Goal: Task Accomplishment & Management: Manage account settings

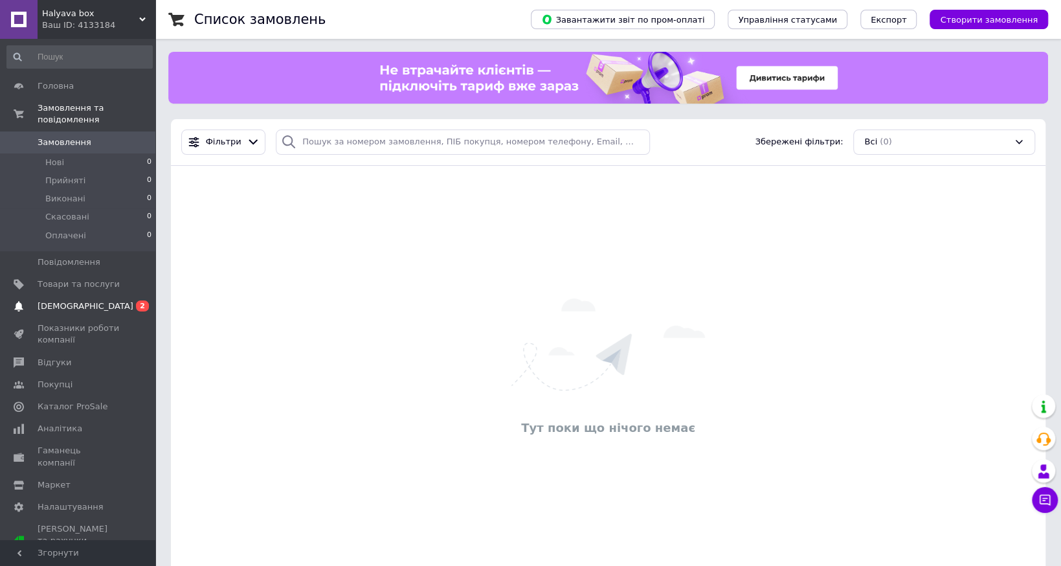
click at [72, 300] on span "[DEMOGRAPHIC_DATA]" at bounding box center [86, 306] width 96 height 12
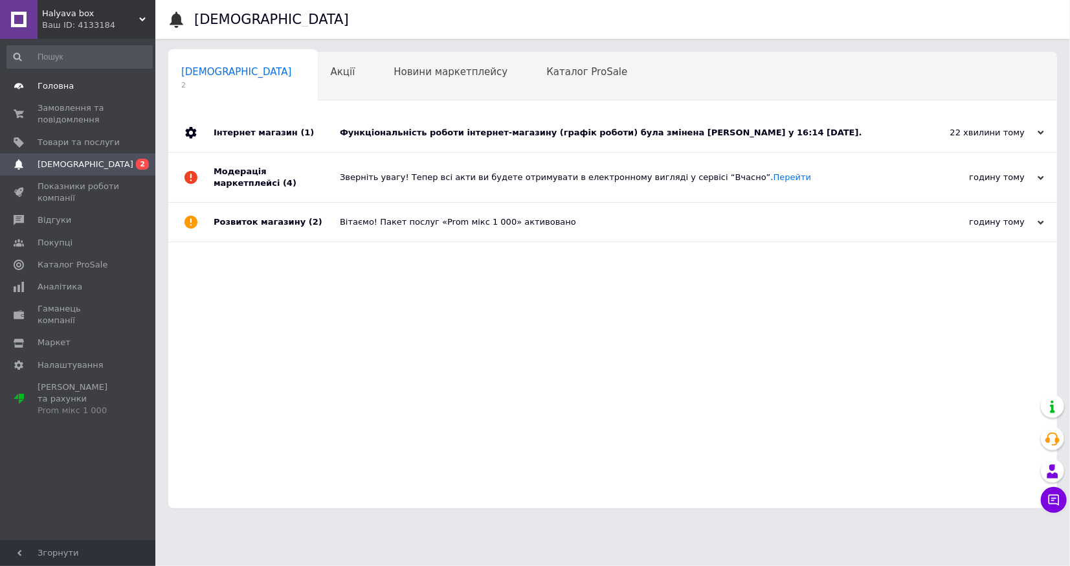
click at [88, 93] on link "Головна" at bounding box center [79, 86] width 159 height 22
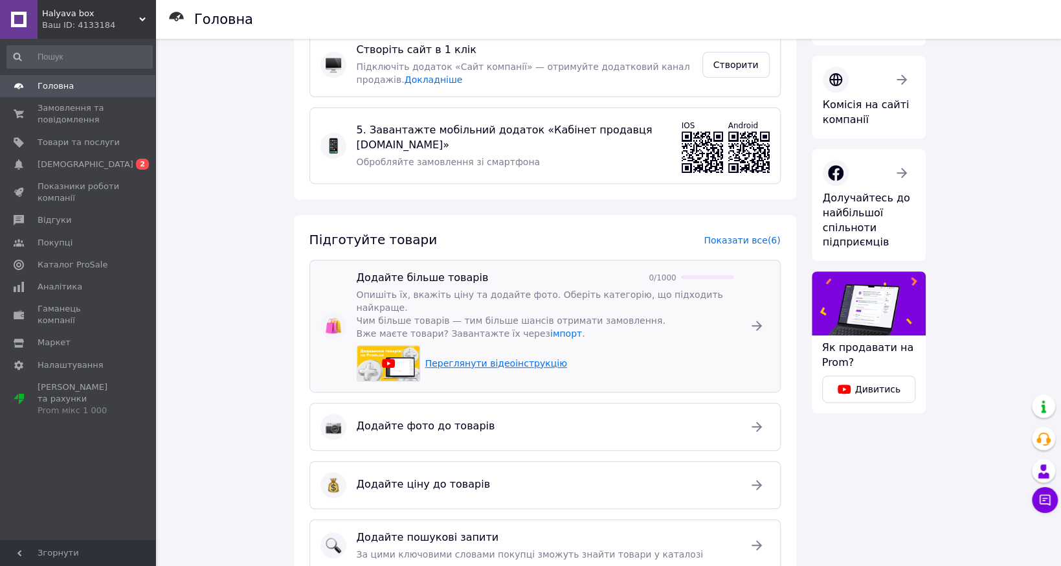
scroll to position [388, 0]
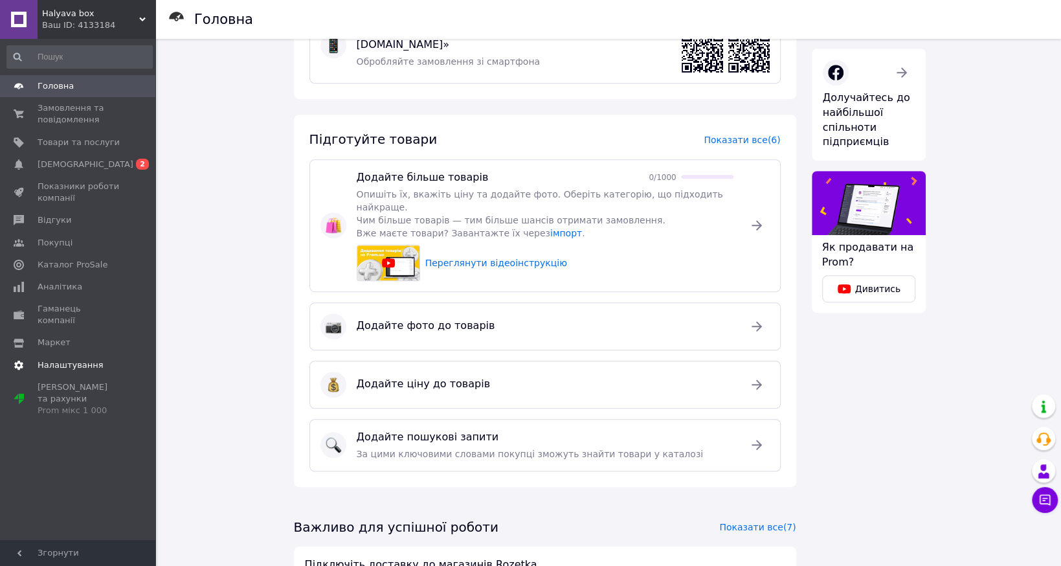
click at [63, 359] on span "Налаштування" at bounding box center [71, 365] width 66 height 12
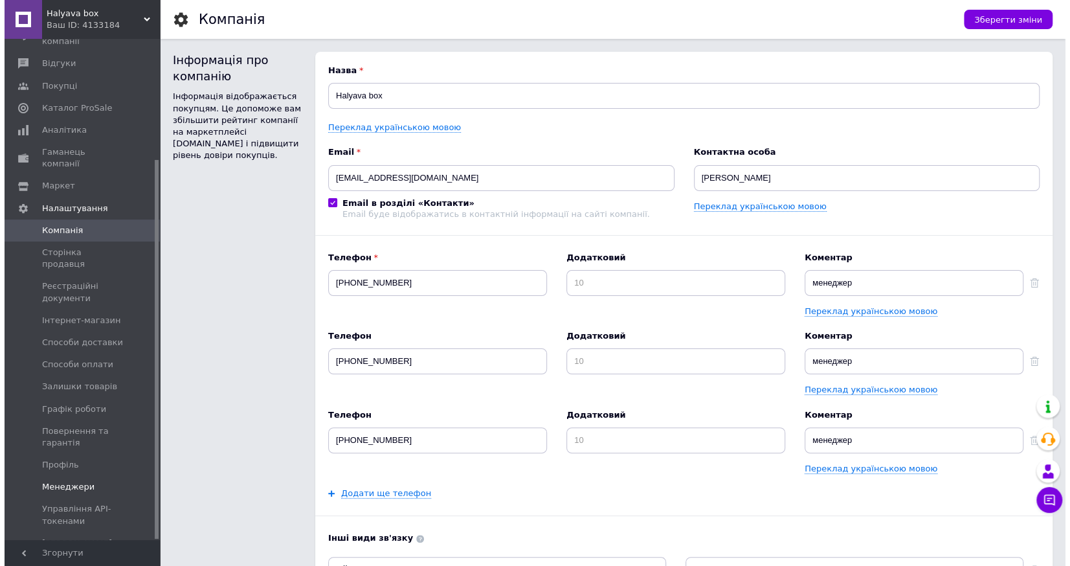
scroll to position [159, 0]
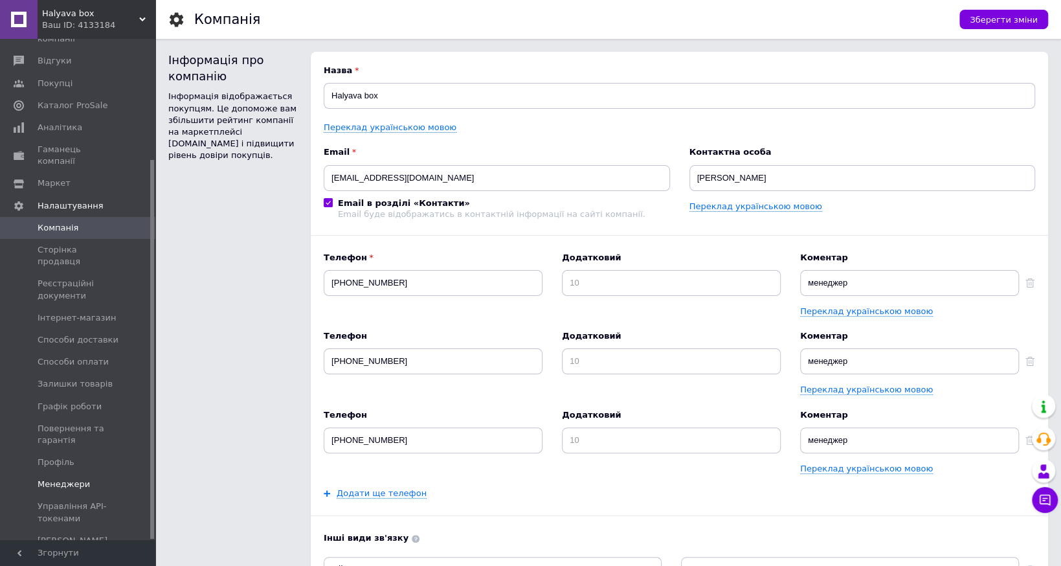
click at [74, 478] on span "Менеджери" at bounding box center [64, 484] width 52 height 12
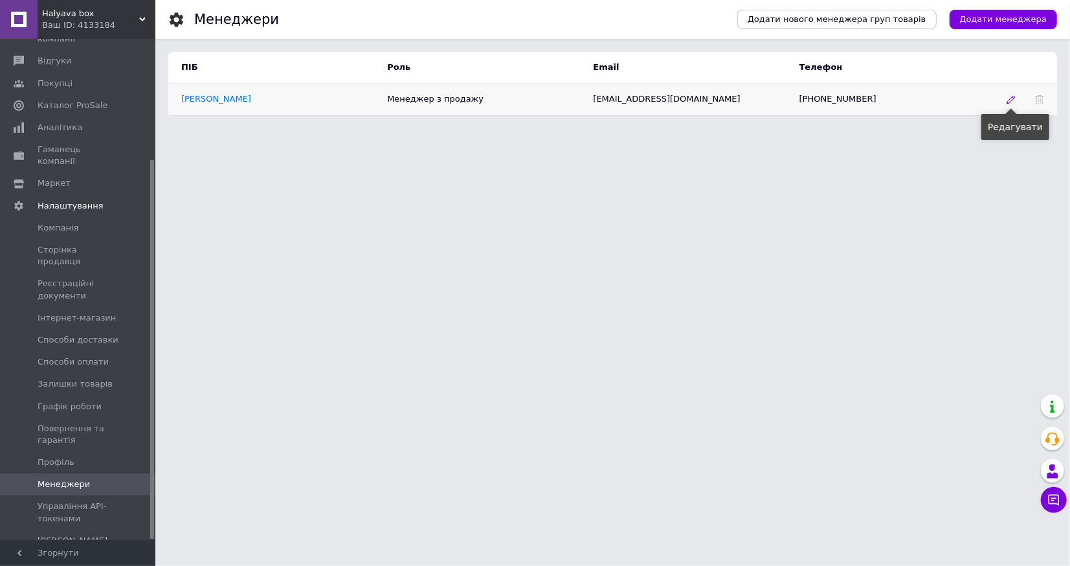
click at [1012, 101] on use at bounding box center [1010, 100] width 8 height 8
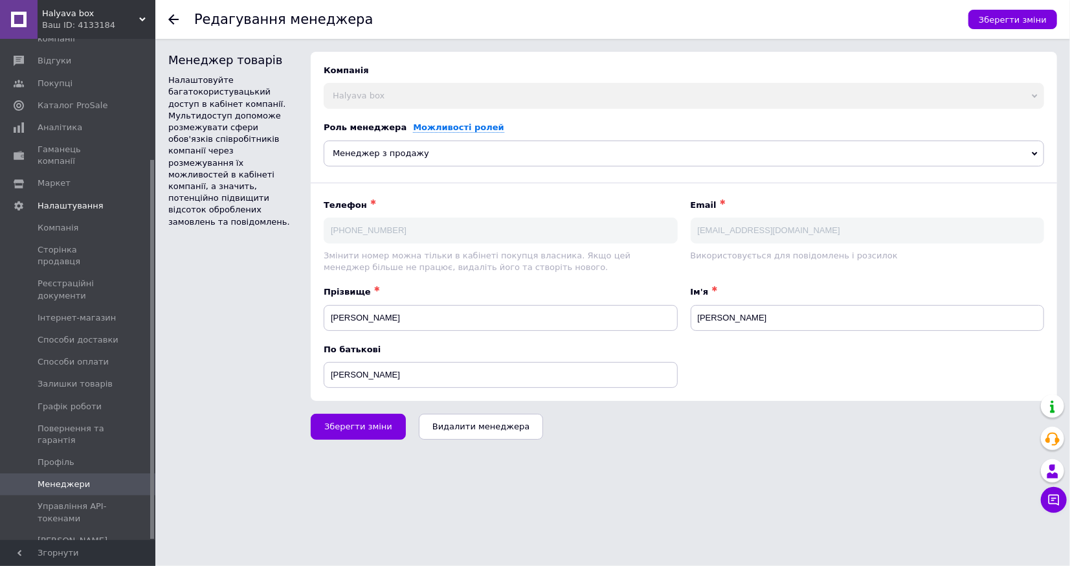
click at [715, 148] on span "Менеджер з продажу" at bounding box center [684, 153] width 720 height 26
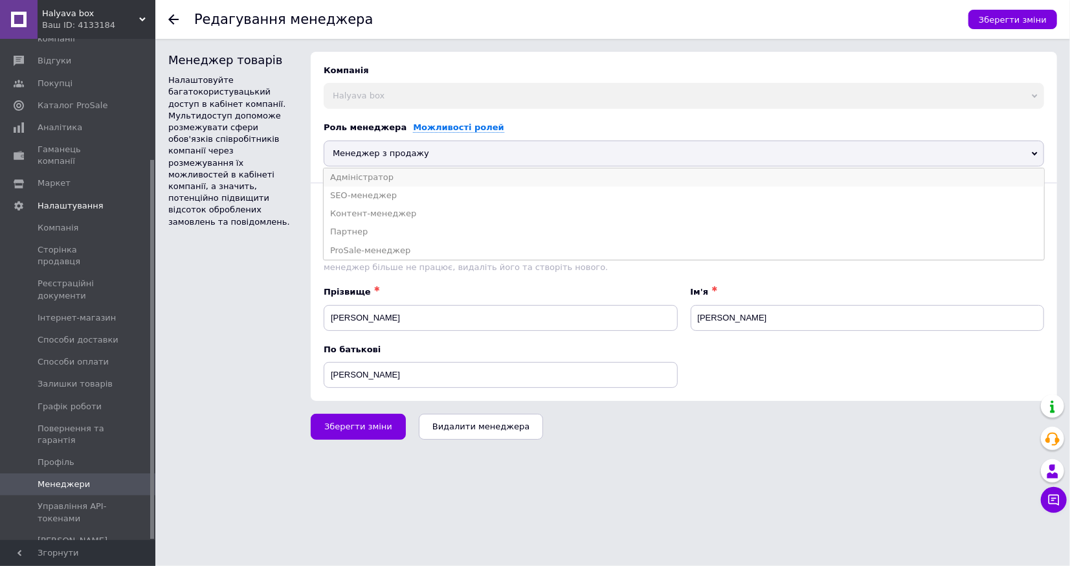
click at [391, 175] on li "Адміністратор" at bounding box center [684, 177] width 720 height 18
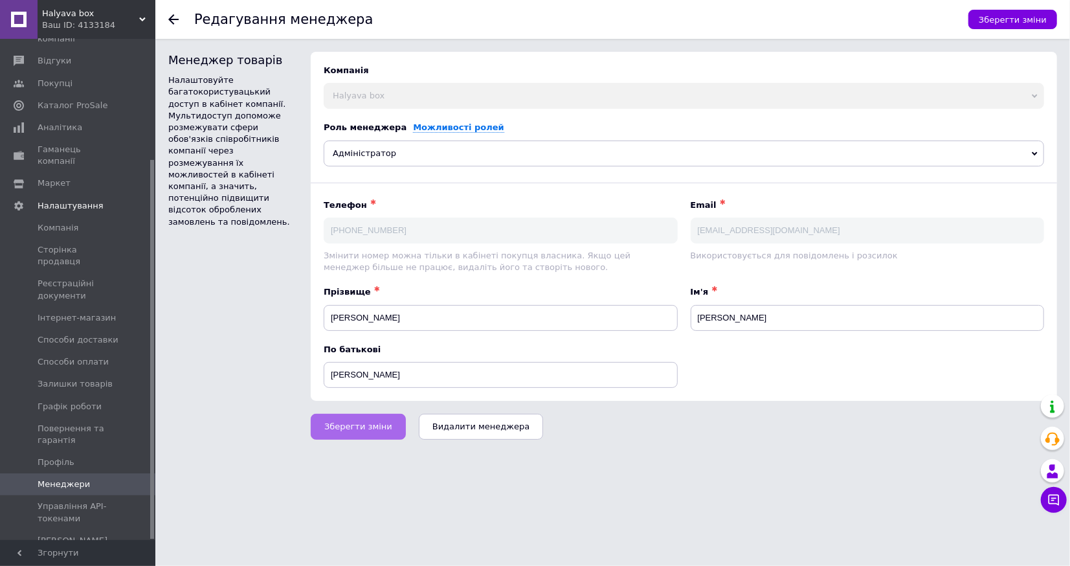
click at [359, 424] on span "Зберегти зміни" at bounding box center [358, 426] width 68 height 10
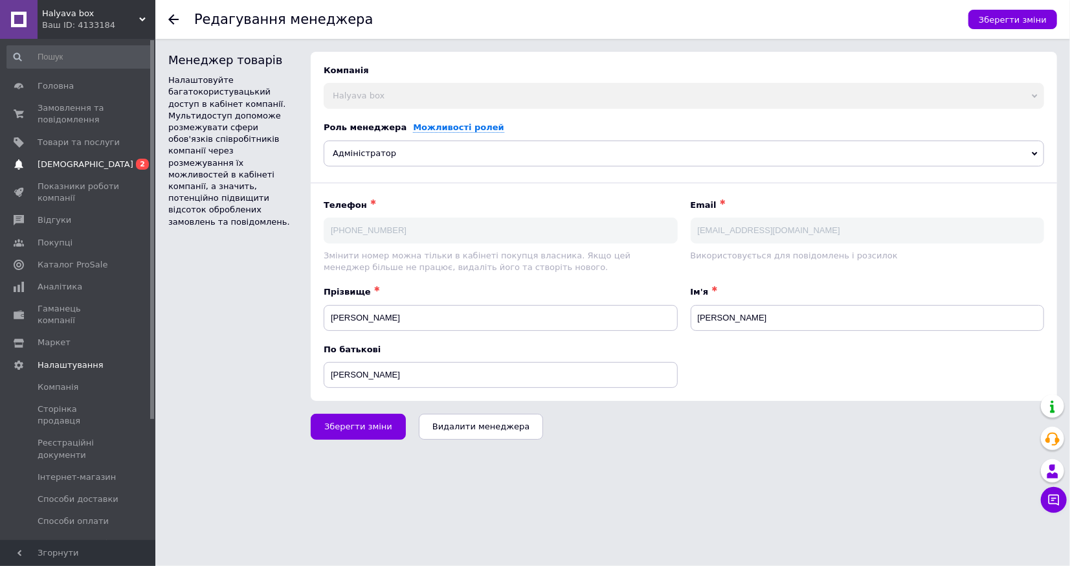
click at [62, 162] on span "[DEMOGRAPHIC_DATA]" at bounding box center [86, 165] width 96 height 12
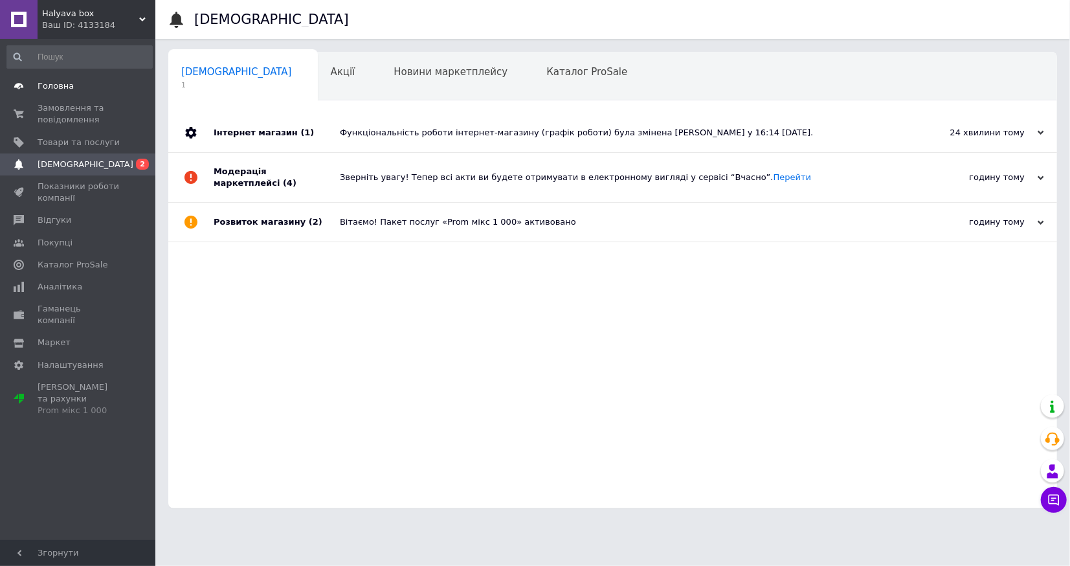
click at [73, 87] on span "Головна" at bounding box center [79, 86] width 82 height 12
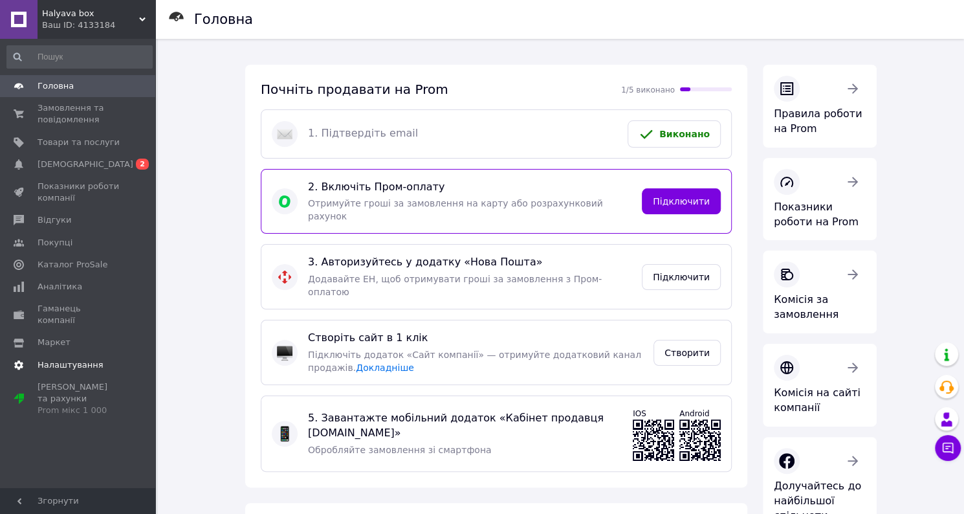
click at [91, 359] on span "Налаштування" at bounding box center [71, 365] width 66 height 12
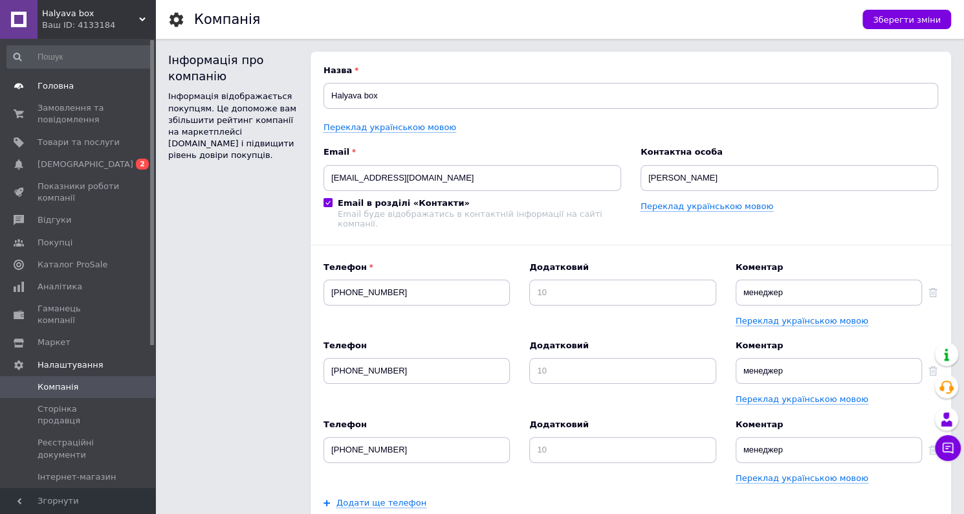
click at [70, 94] on link "Головна" at bounding box center [79, 86] width 159 height 22
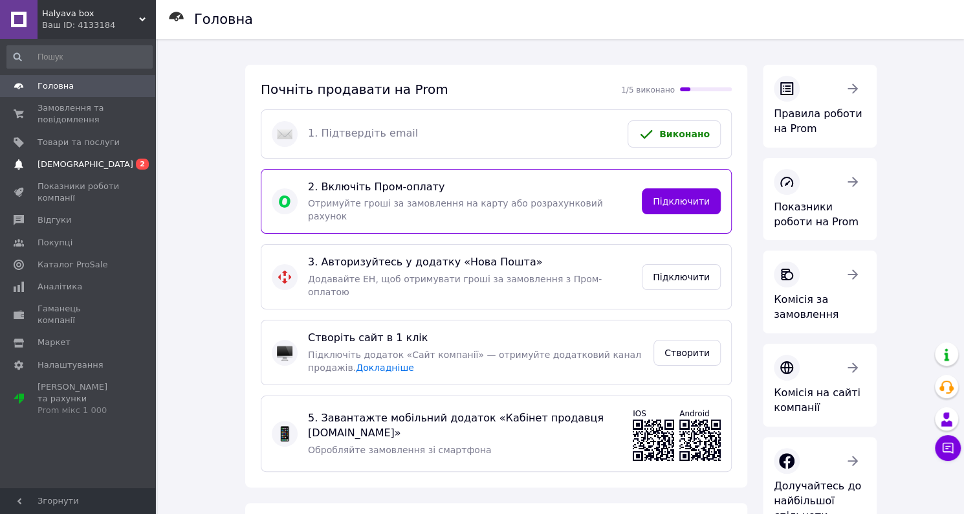
click at [85, 170] on span "[DEMOGRAPHIC_DATA]" at bounding box center [79, 165] width 82 height 12
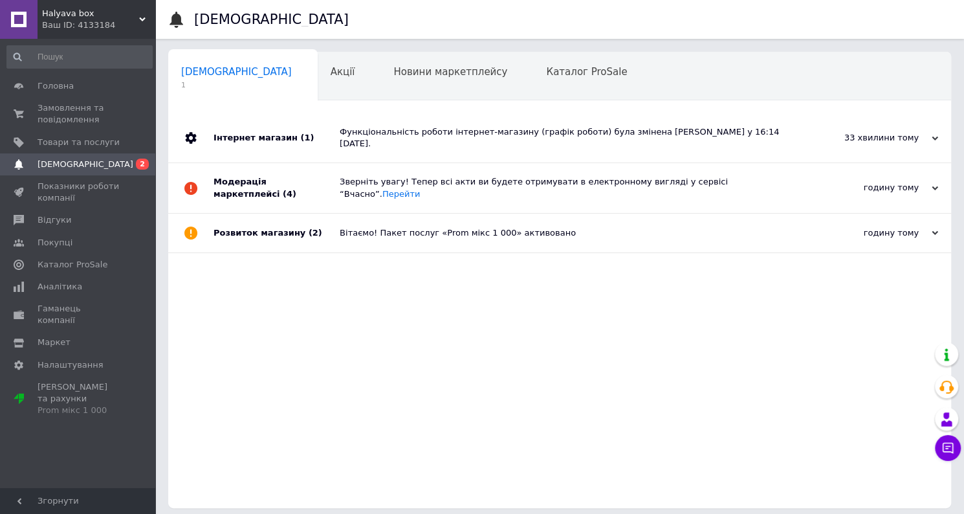
click at [144, 19] on icon at bounding box center [142, 19] width 6 height 6
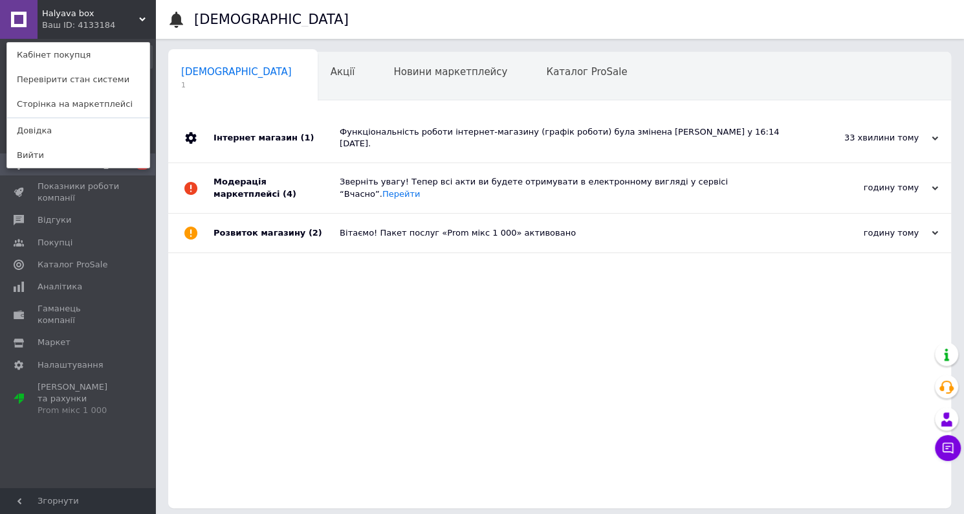
click at [144, 19] on icon at bounding box center [142, 19] width 6 height 6
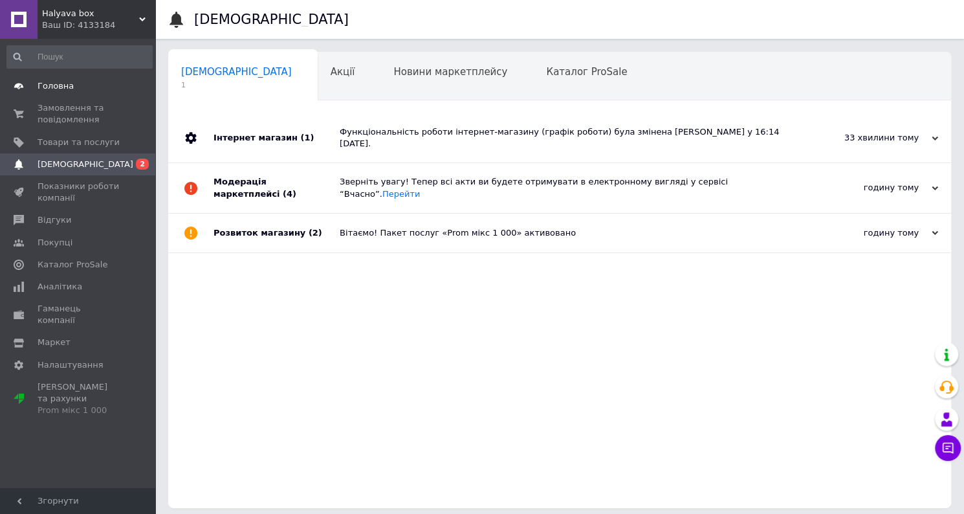
click at [81, 85] on span "Головна" at bounding box center [79, 86] width 82 height 12
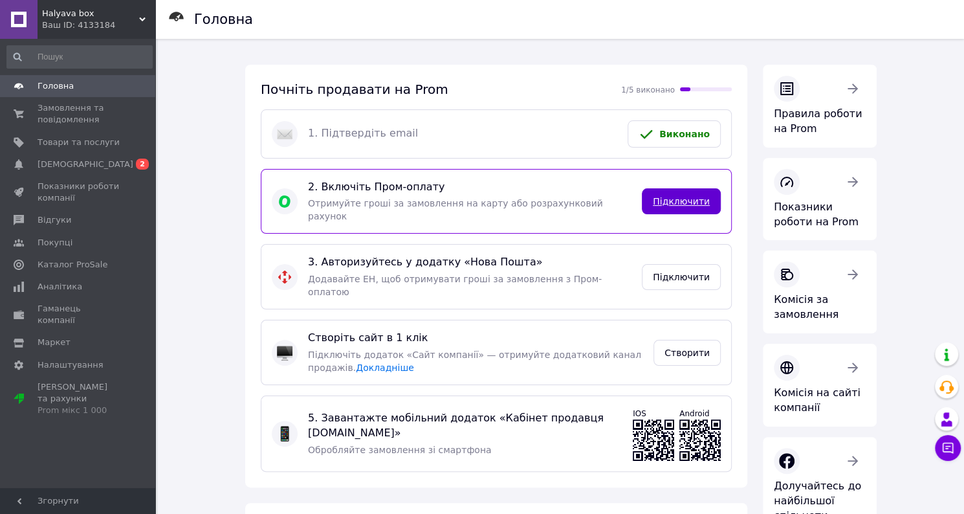
click at [702, 188] on link "Підключити" at bounding box center [681, 201] width 79 height 26
